Goal: Find specific page/section: Find specific page/section

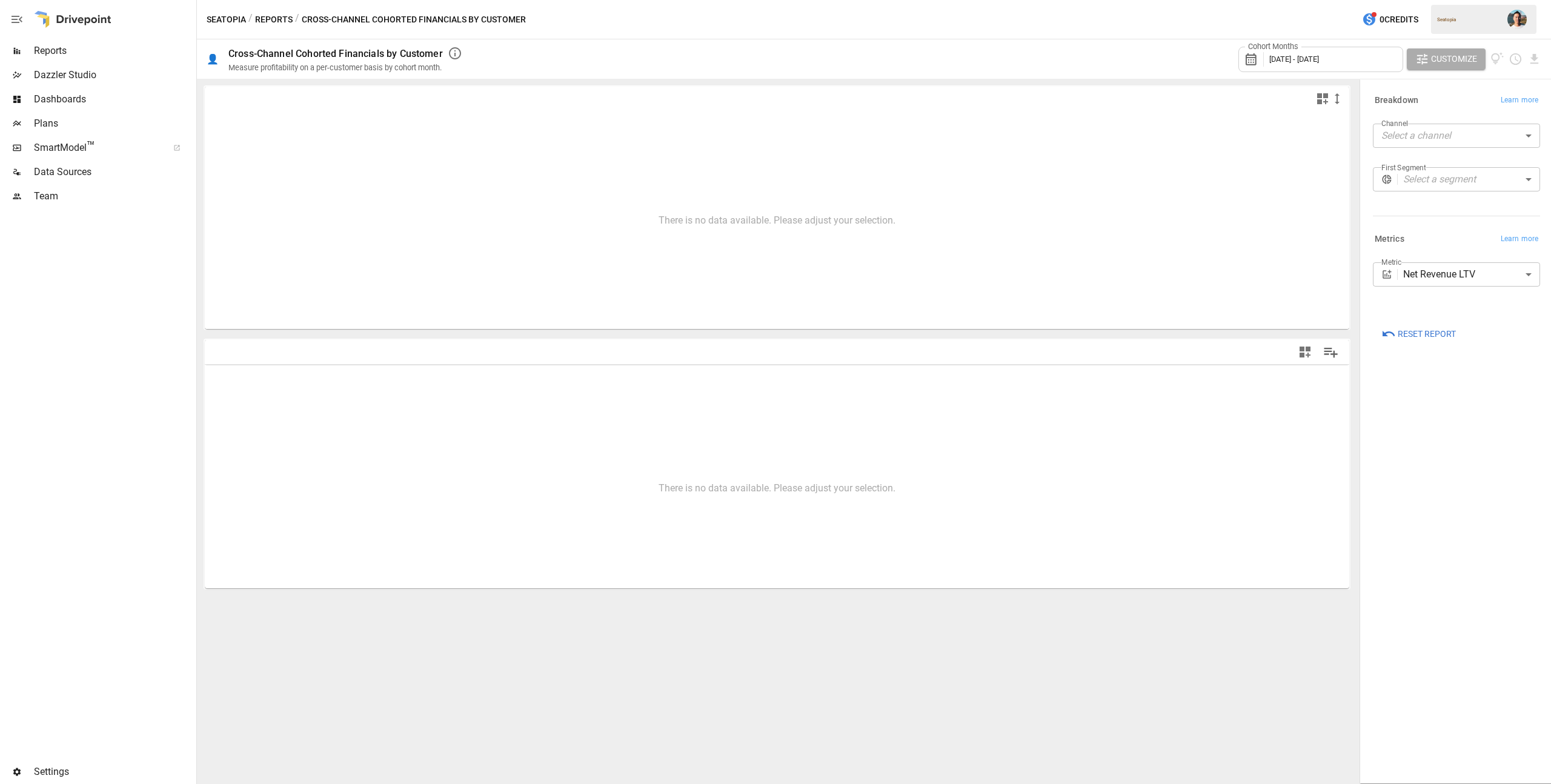
click at [72, 117] on span "Plans" at bounding box center [114, 123] width 160 height 14
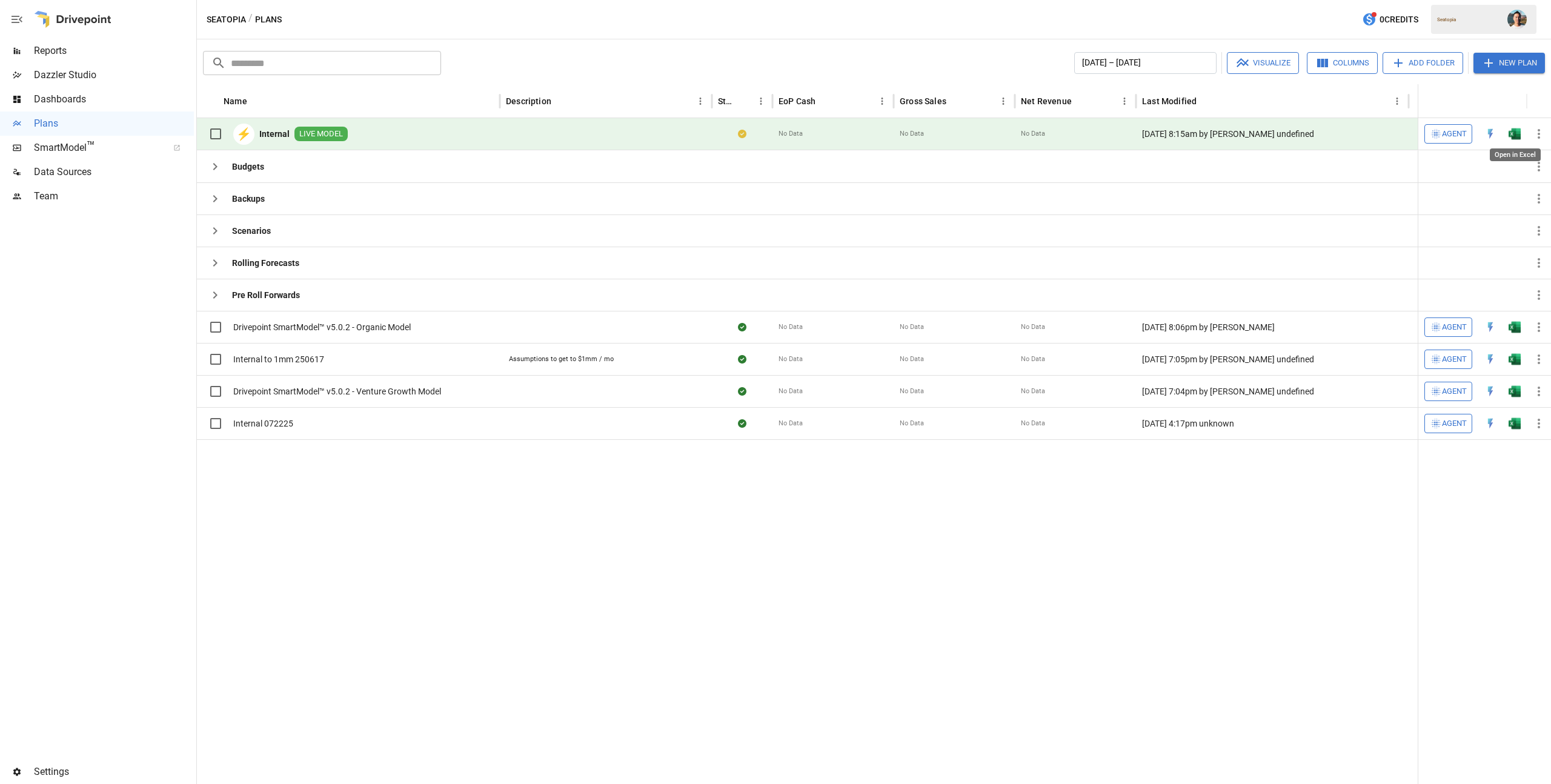
click at [1515, 129] on img "Open in Excel" at bounding box center [1514, 134] width 12 height 12
click at [1503, 9] on button "button" at bounding box center [1517, 20] width 34 height 34
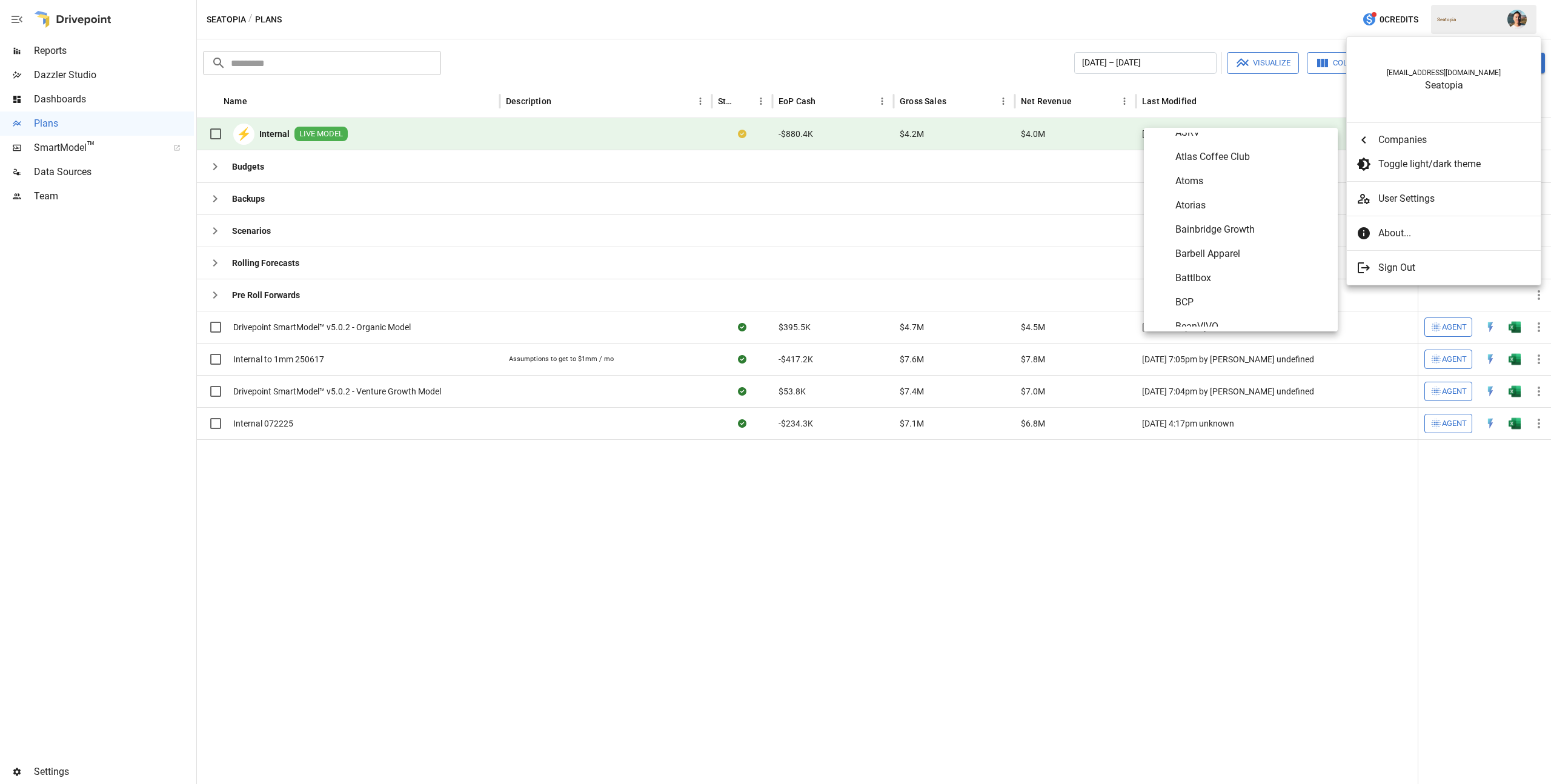
scroll to position [551, 0]
click at [1233, 217] on span "Biom" at bounding box center [1252, 223] width 153 height 14
